Goal: Download file/media

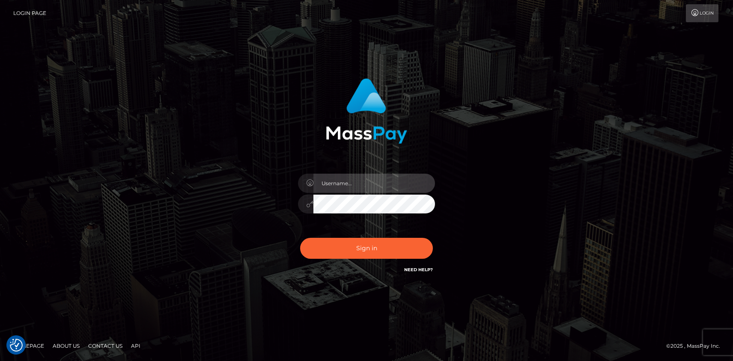
click at [355, 187] on input "text" at bounding box center [374, 183] width 122 height 19
type input "mislam"
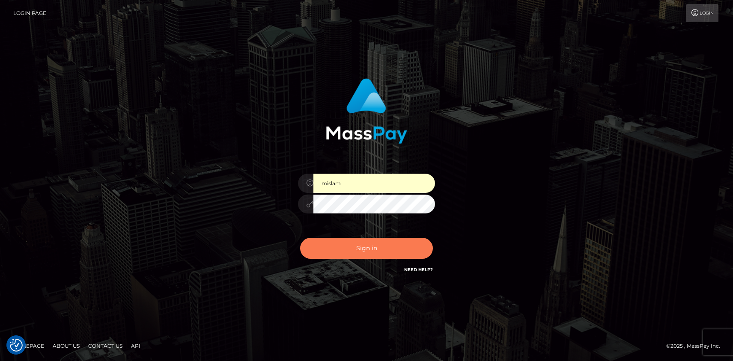
click at [339, 256] on button "Sign in" at bounding box center [366, 248] width 133 height 21
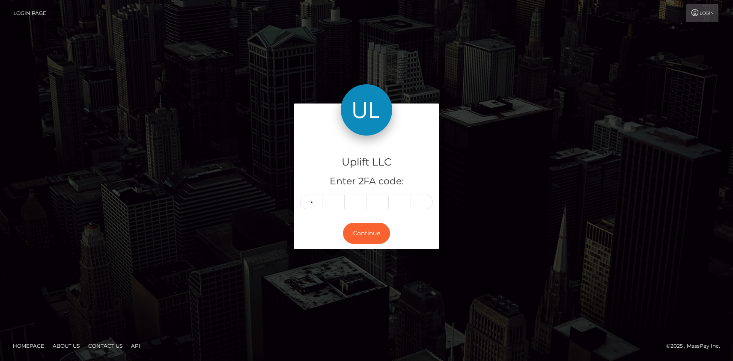
type input "6"
type input "1"
type input "6"
type input "1"
type input "8"
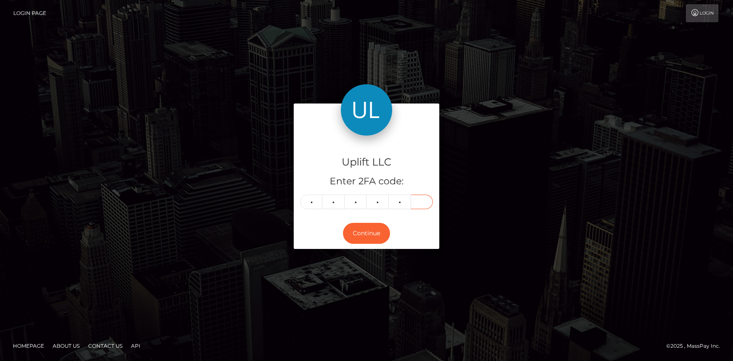
type input "3"
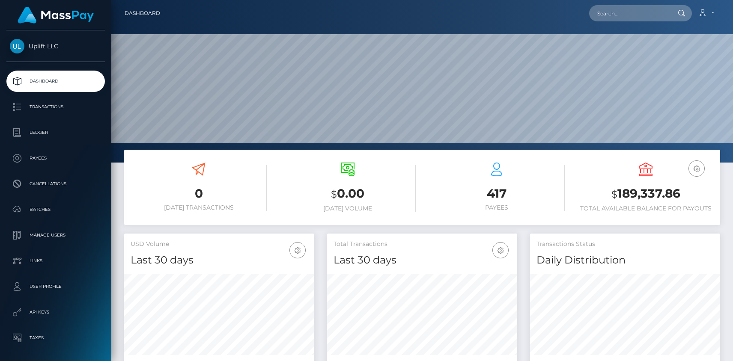
scroll to position [151, 190]
click at [42, 212] on p "Batches" at bounding box center [56, 209] width 92 height 13
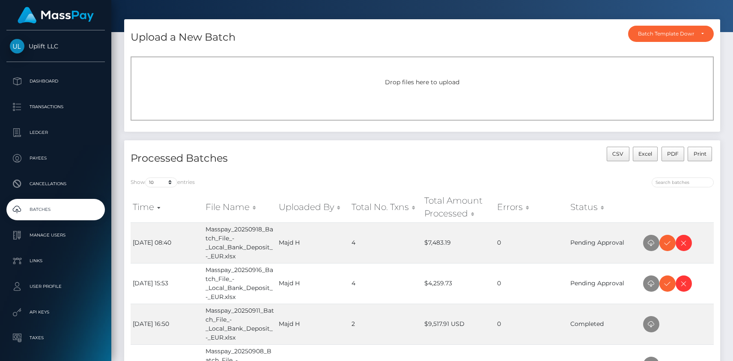
scroll to position [29, 0]
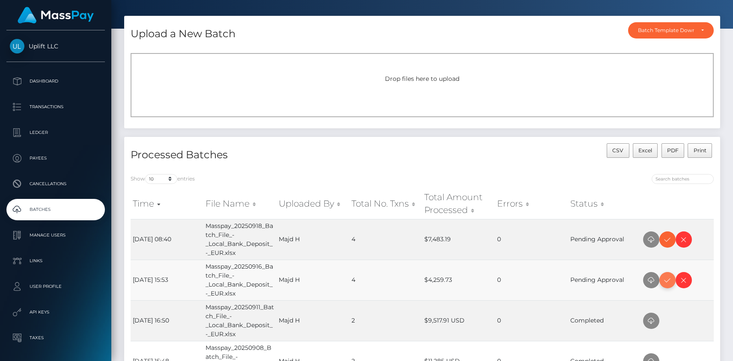
click at [666, 281] on icon at bounding box center [667, 280] width 10 height 11
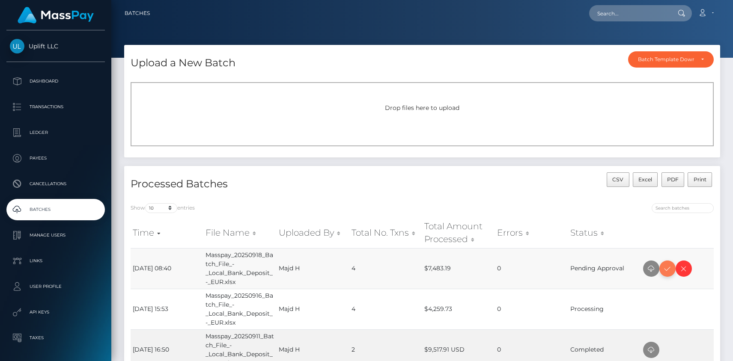
click at [667, 271] on icon at bounding box center [667, 269] width 10 height 11
